Goal: Task Accomplishment & Management: Use online tool/utility

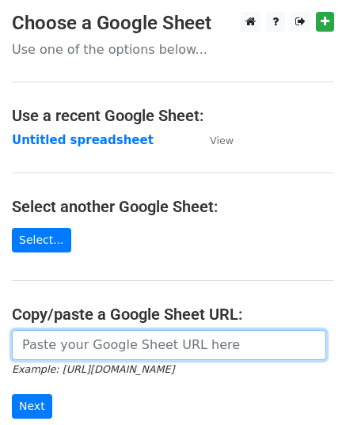
click at [66, 337] on input "url" at bounding box center [169, 345] width 314 height 30
paste input "[URL][DOMAIN_NAME]"
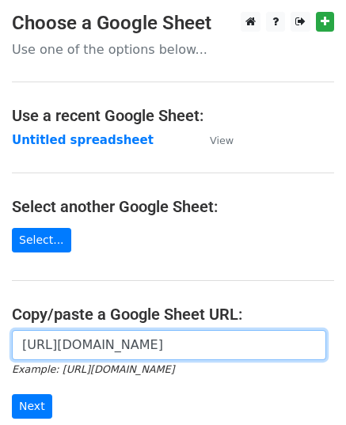
scroll to position [0, 354]
type input "[URL][DOMAIN_NAME]"
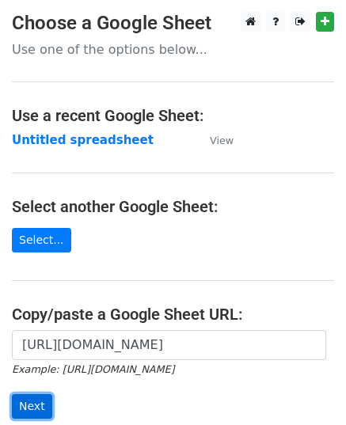
click at [40, 401] on input "Next" at bounding box center [32, 406] width 40 height 25
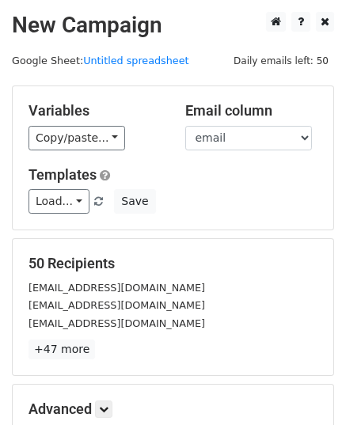
click at [89, 325] on small "[EMAIL_ADDRESS][DOMAIN_NAME]" at bounding box center [116, 323] width 176 height 12
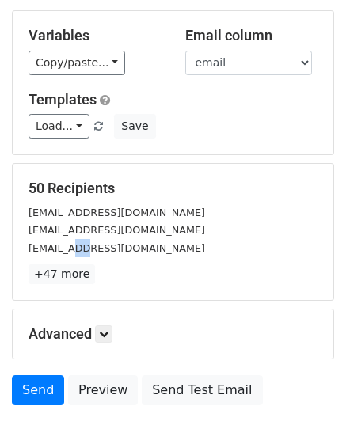
scroll to position [158, 0]
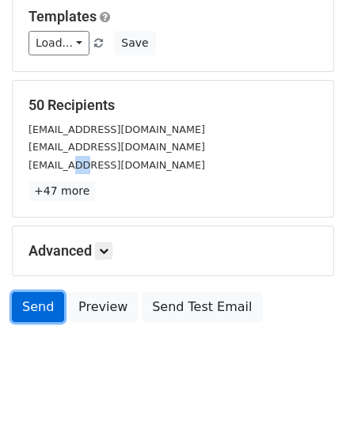
click at [27, 309] on link "Send" at bounding box center [38, 307] width 52 height 30
